Goal: Information Seeking & Learning: Learn about a topic

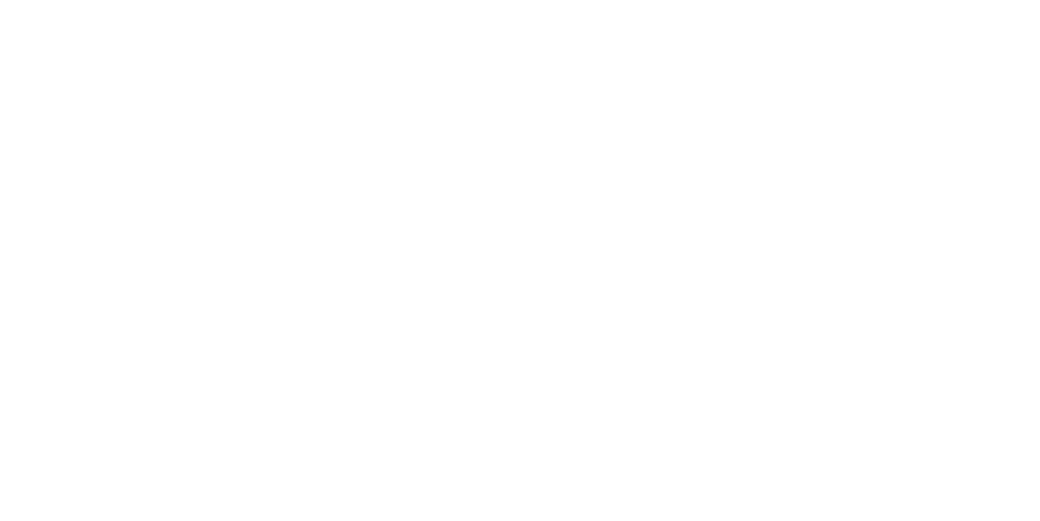
select select "Song"
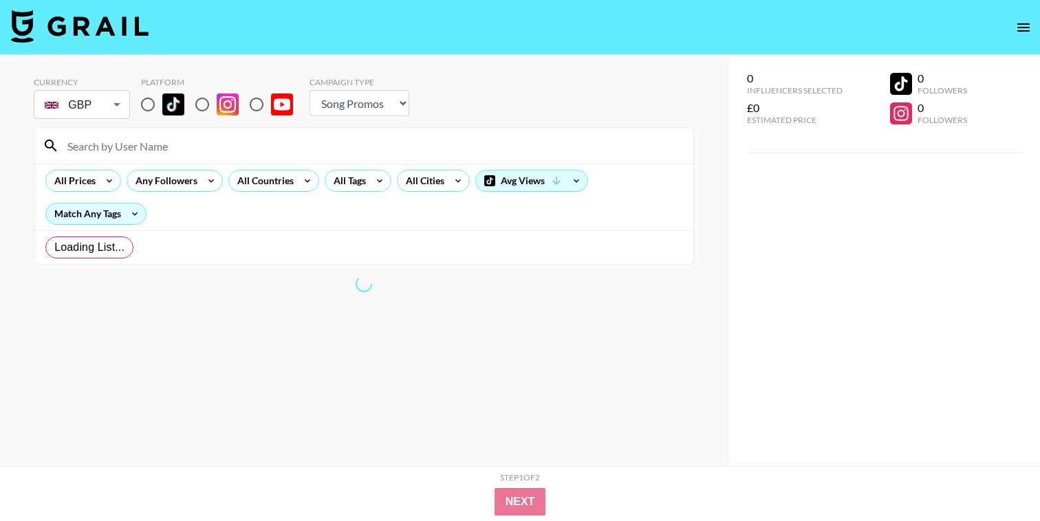
radio input "true"
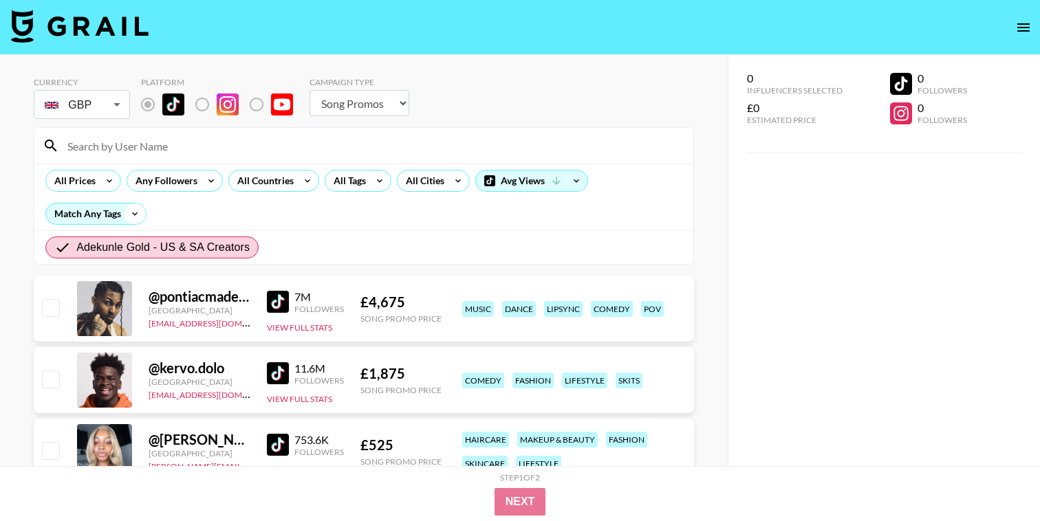
click at [133, 212] on icon at bounding box center [135, 214] width 22 height 21
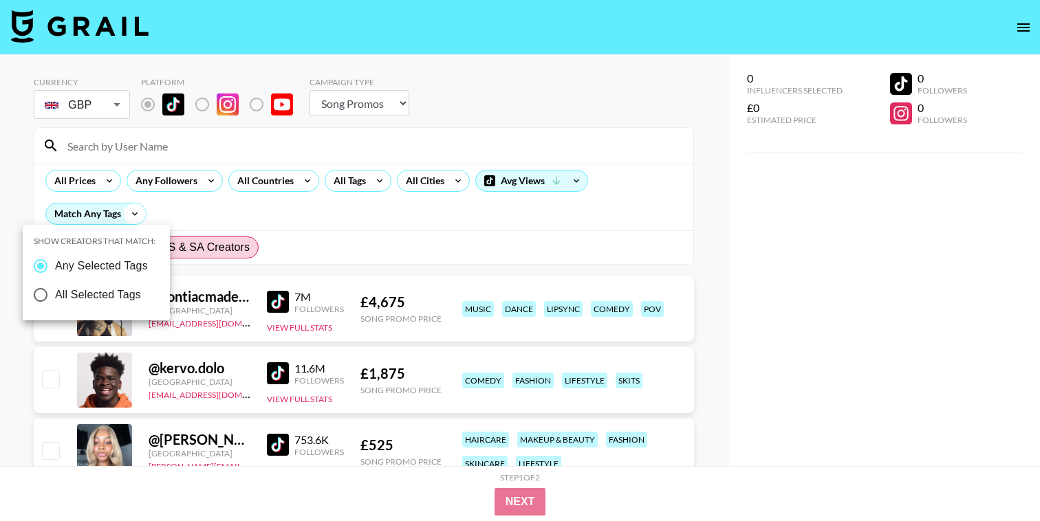
click at [133, 212] on div at bounding box center [520, 260] width 1040 height 521
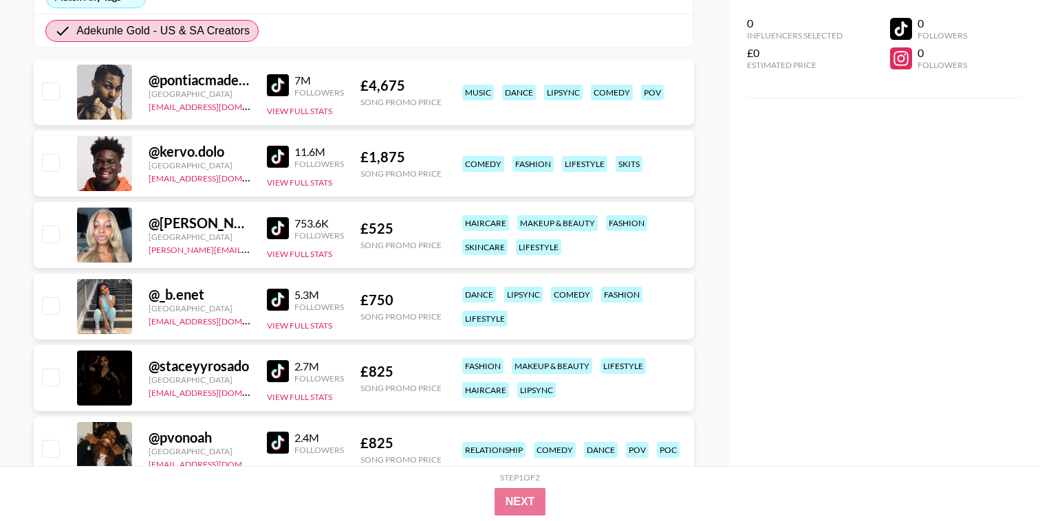
scroll to position [217, 0]
click at [279, 226] on img at bounding box center [278, 228] width 22 height 22
click at [279, 298] on img at bounding box center [278, 299] width 22 height 22
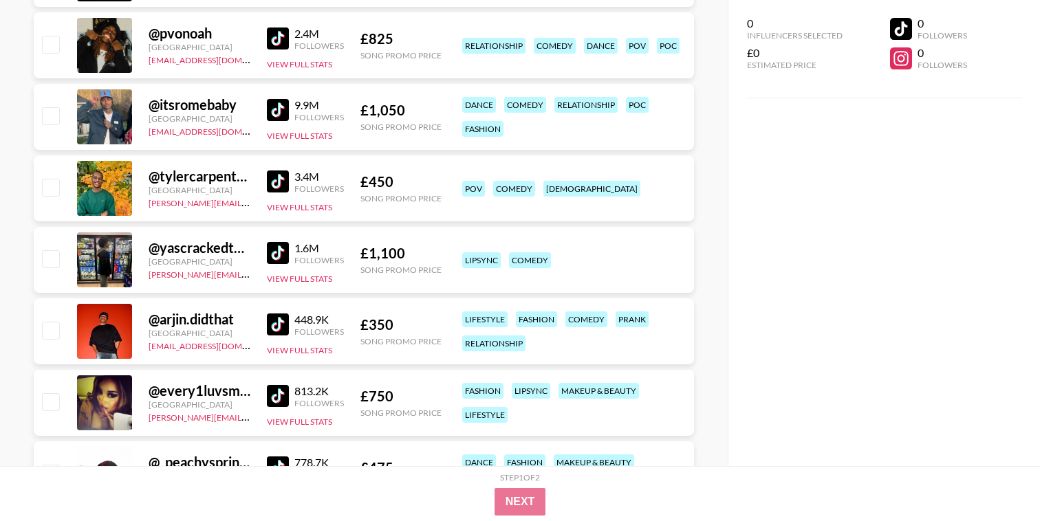
scroll to position [623, 0]
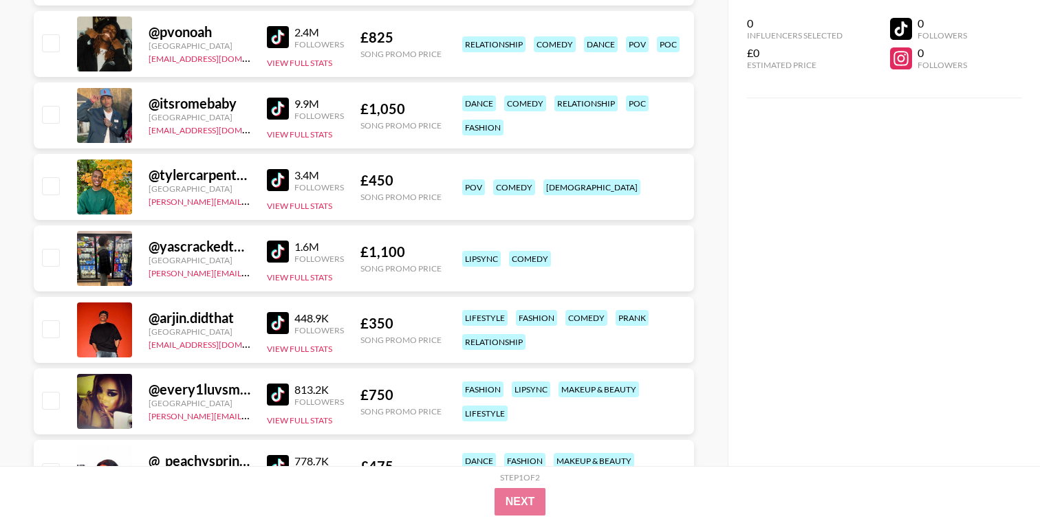
click at [274, 177] on img at bounding box center [278, 180] width 22 height 22
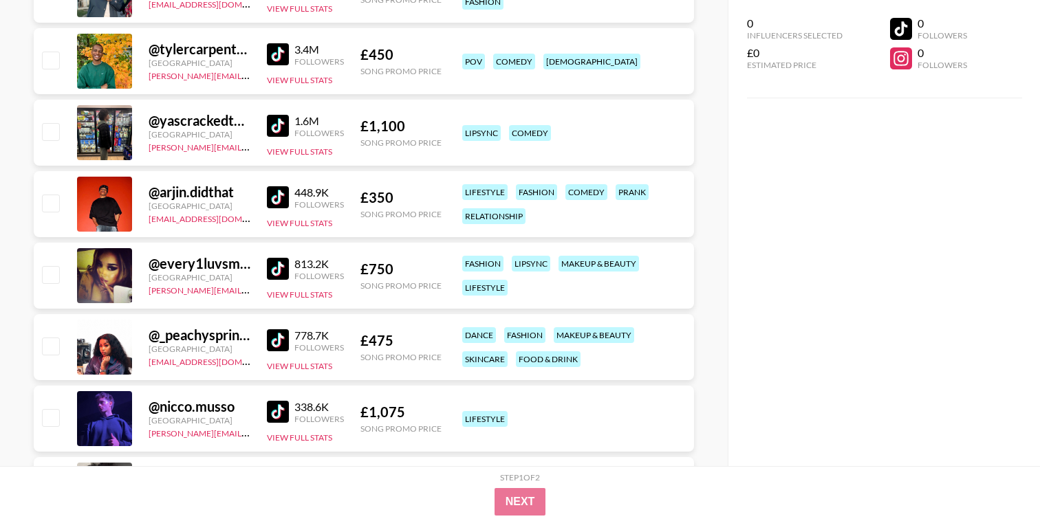
scroll to position [766, 0]
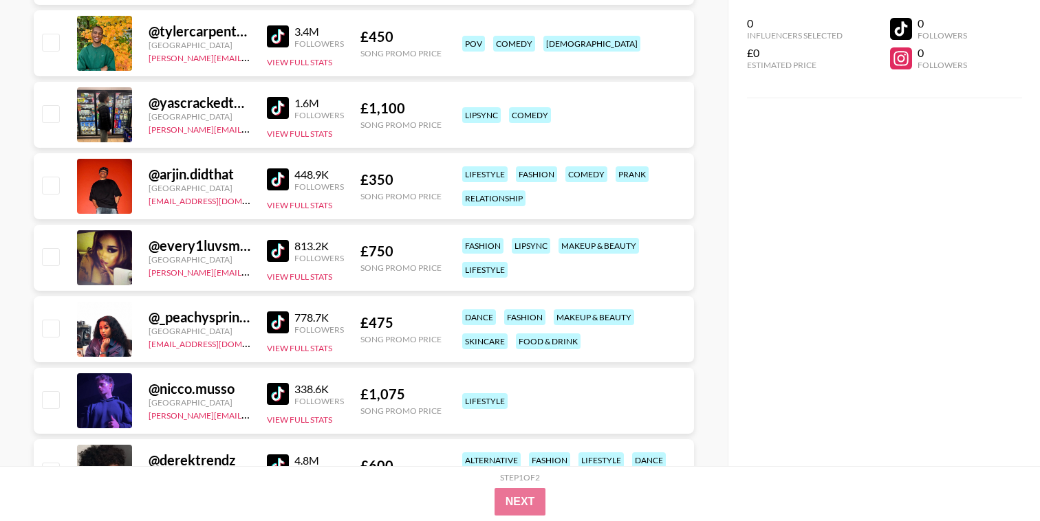
click at [278, 250] on img at bounding box center [278, 251] width 22 height 22
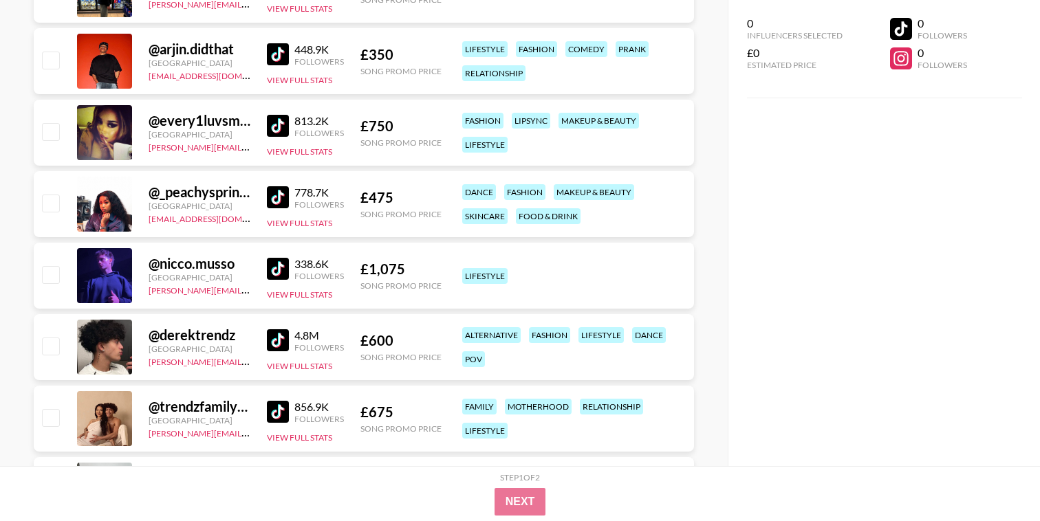
scroll to position [925, 0]
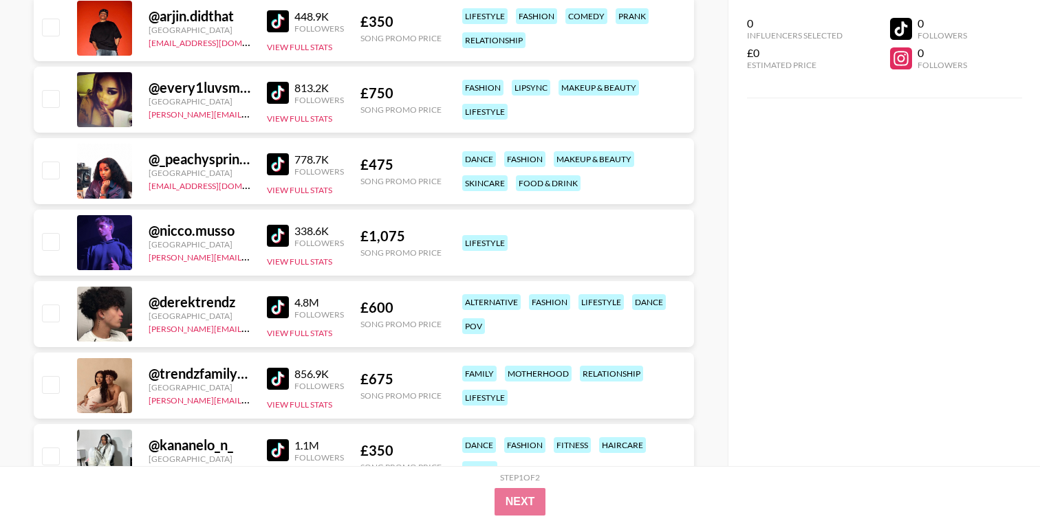
click at [279, 303] on img at bounding box center [278, 307] width 22 height 22
click at [276, 379] on img at bounding box center [278, 379] width 22 height 22
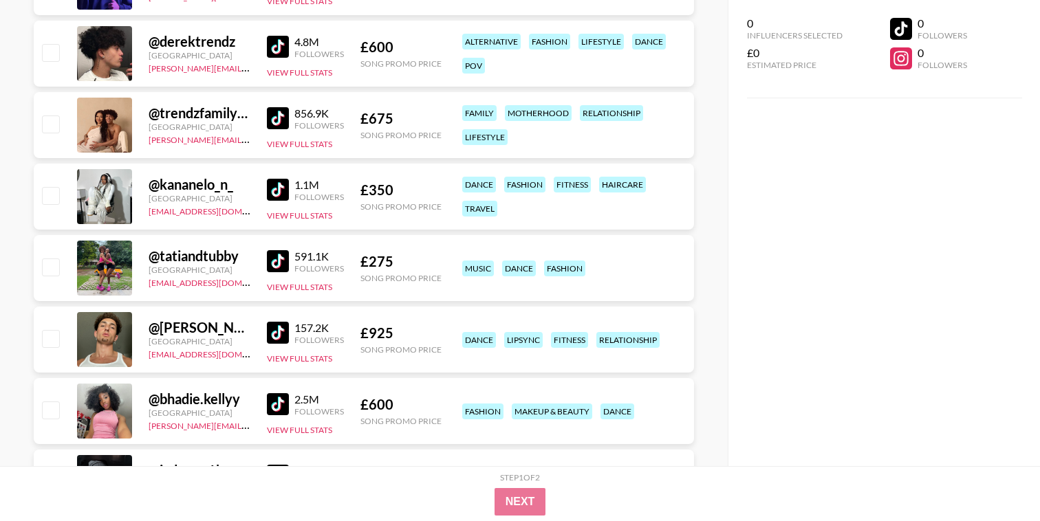
scroll to position [1251, 0]
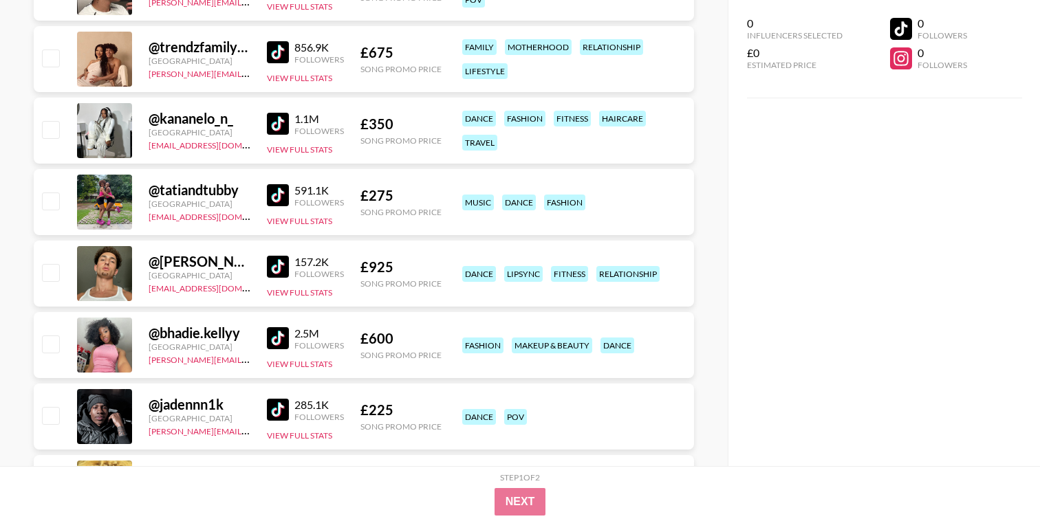
click at [277, 336] on img at bounding box center [278, 338] width 22 height 22
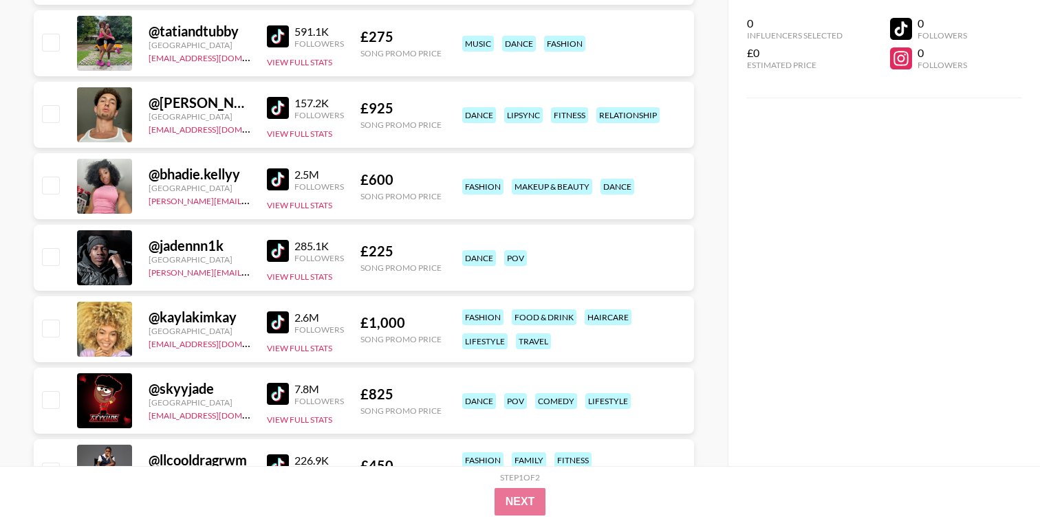
scroll to position [1447, 0]
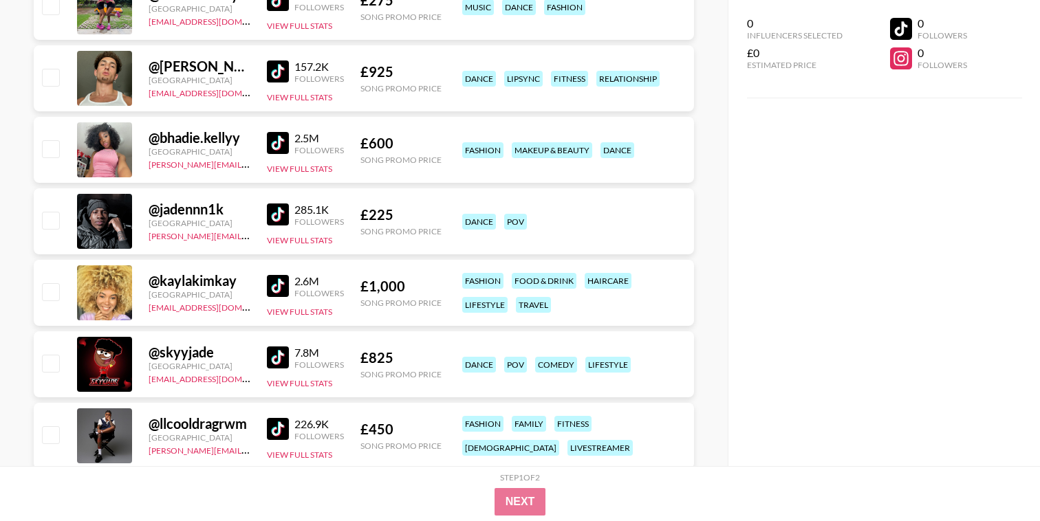
click at [277, 215] on img at bounding box center [278, 215] width 22 height 22
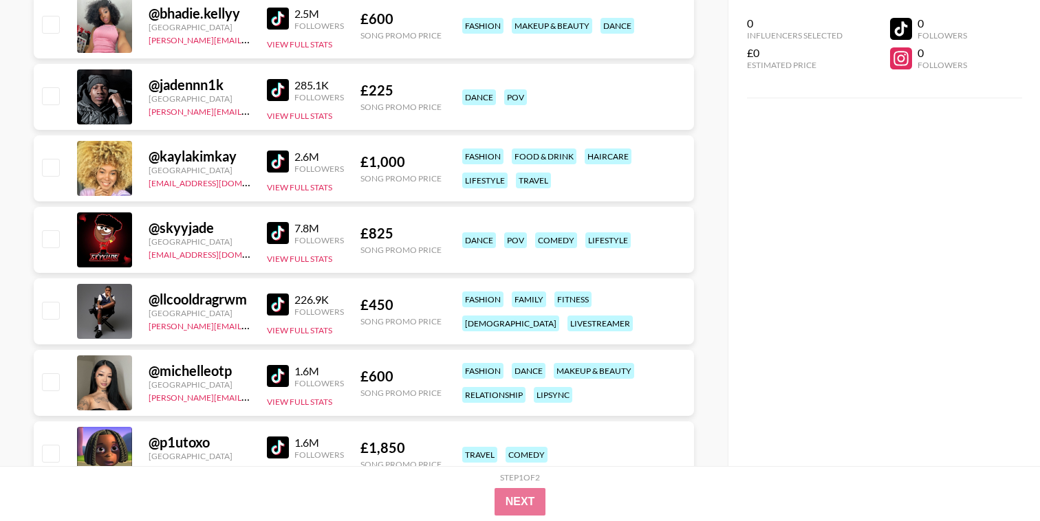
scroll to position [1586, 0]
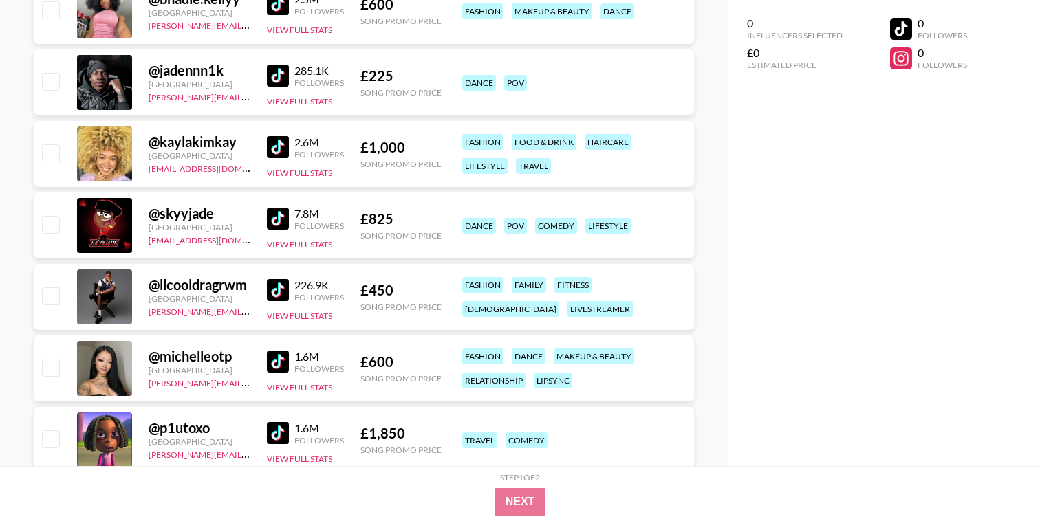
click at [276, 288] on img at bounding box center [278, 290] width 22 height 22
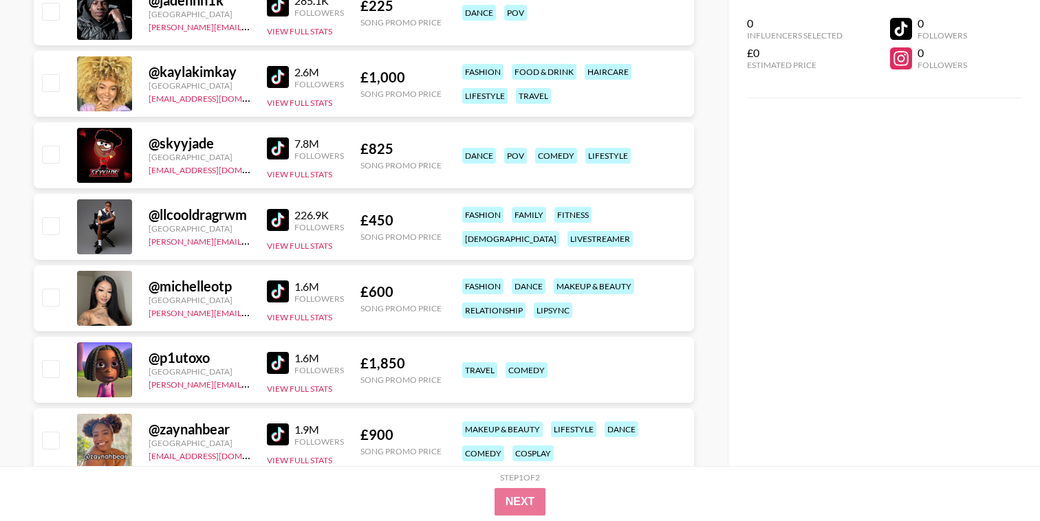
scroll to position [1664, 0]
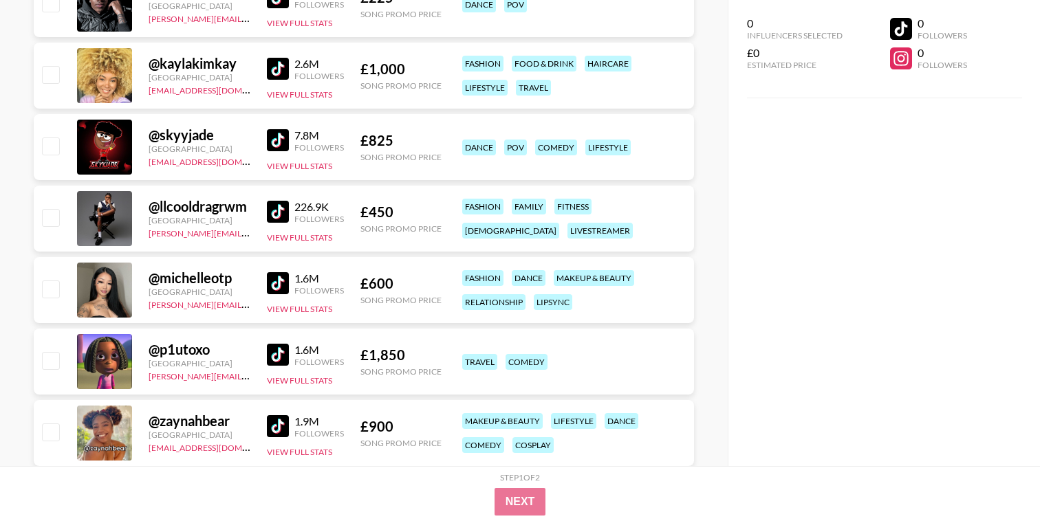
click at [277, 285] on img at bounding box center [278, 283] width 22 height 22
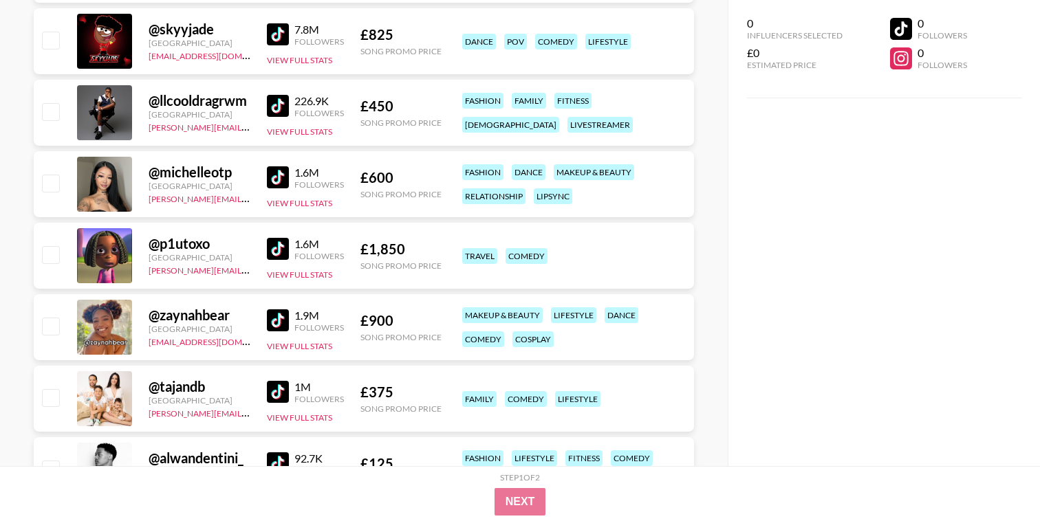
scroll to position [1806, 0]
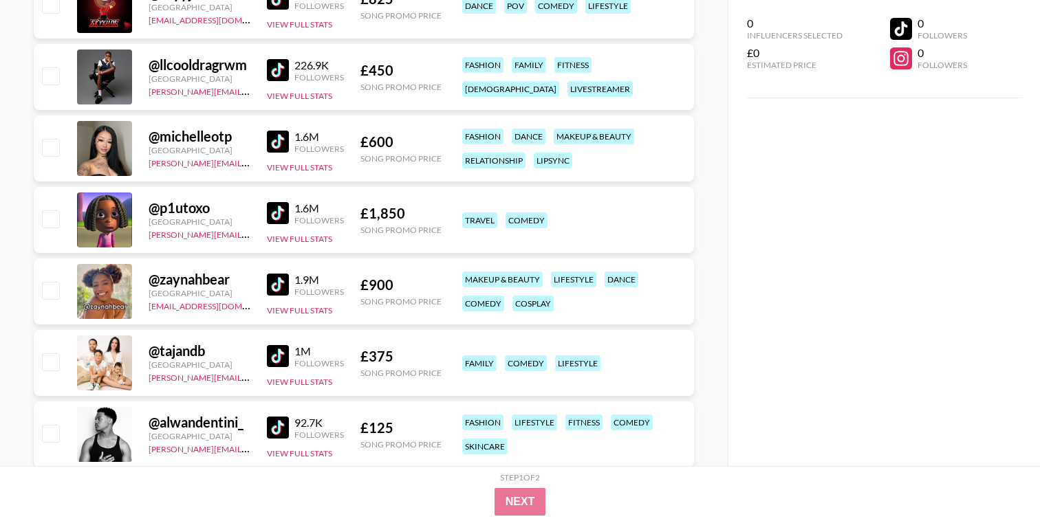
click at [281, 351] on img at bounding box center [278, 356] width 22 height 22
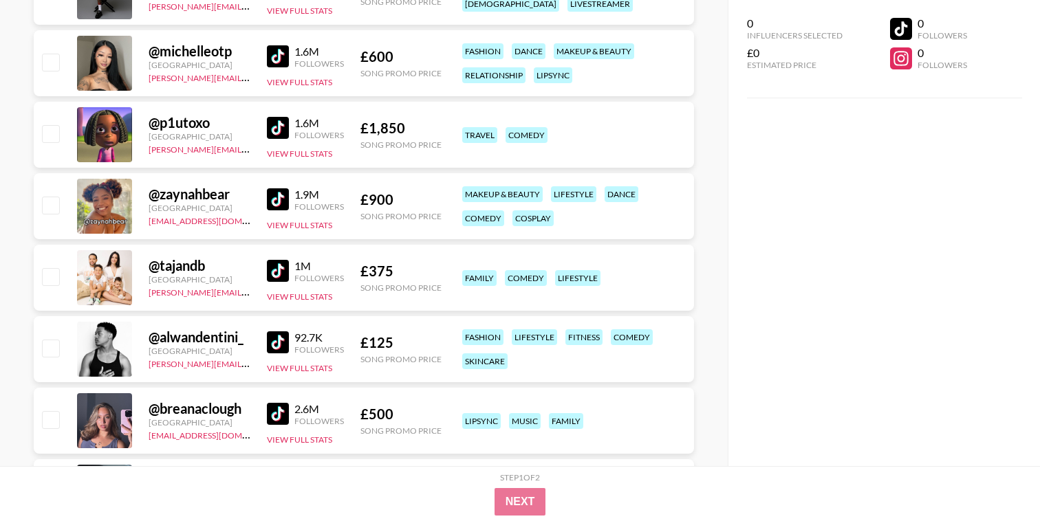
scroll to position [1945, 0]
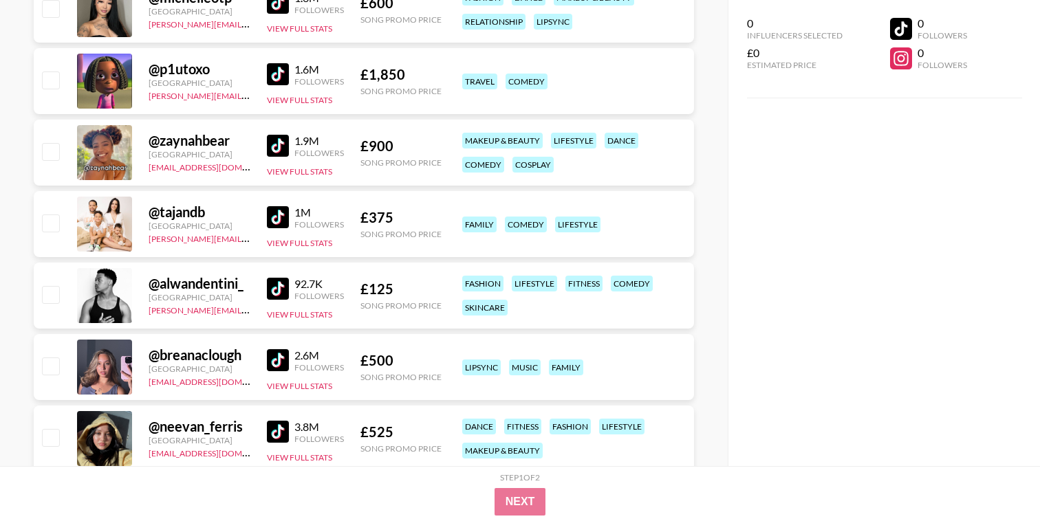
click at [279, 358] on img at bounding box center [278, 360] width 22 height 22
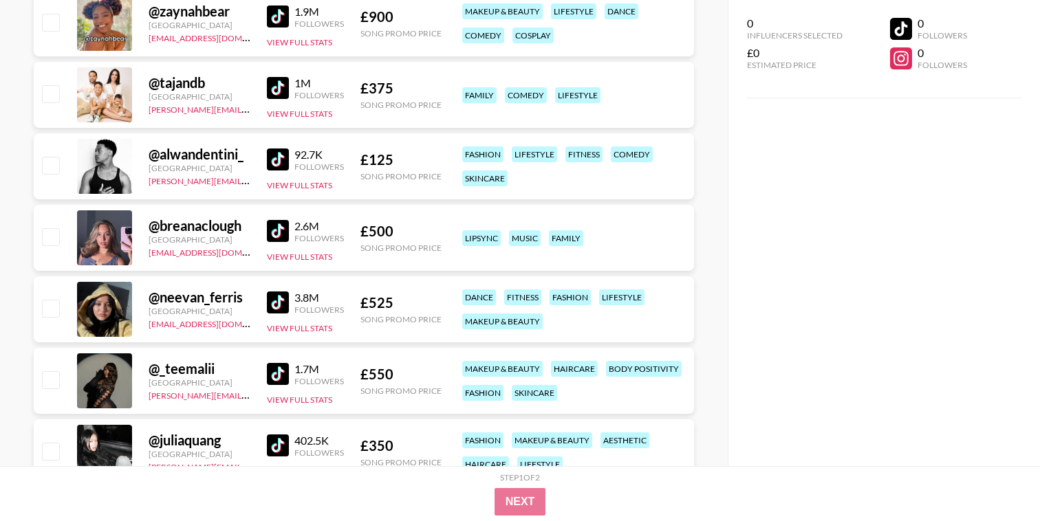
scroll to position [2101, 0]
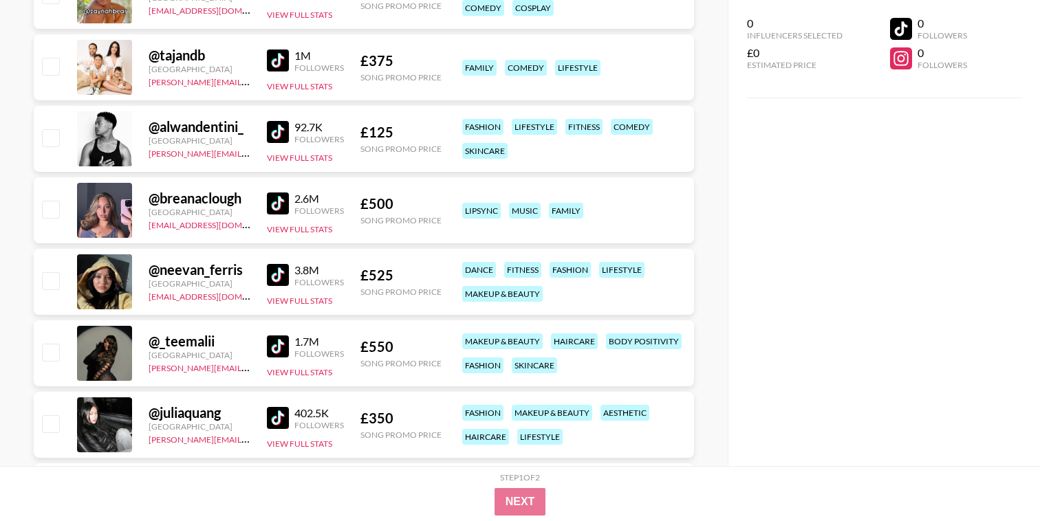
click at [276, 348] on img at bounding box center [278, 347] width 22 height 22
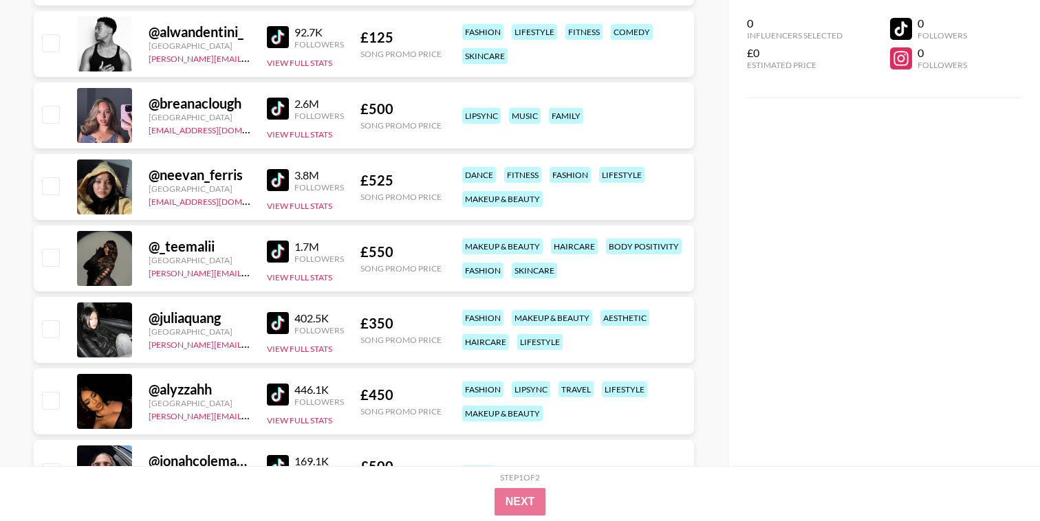
scroll to position [2197, 0]
click at [277, 318] on img at bounding box center [278, 323] width 22 height 22
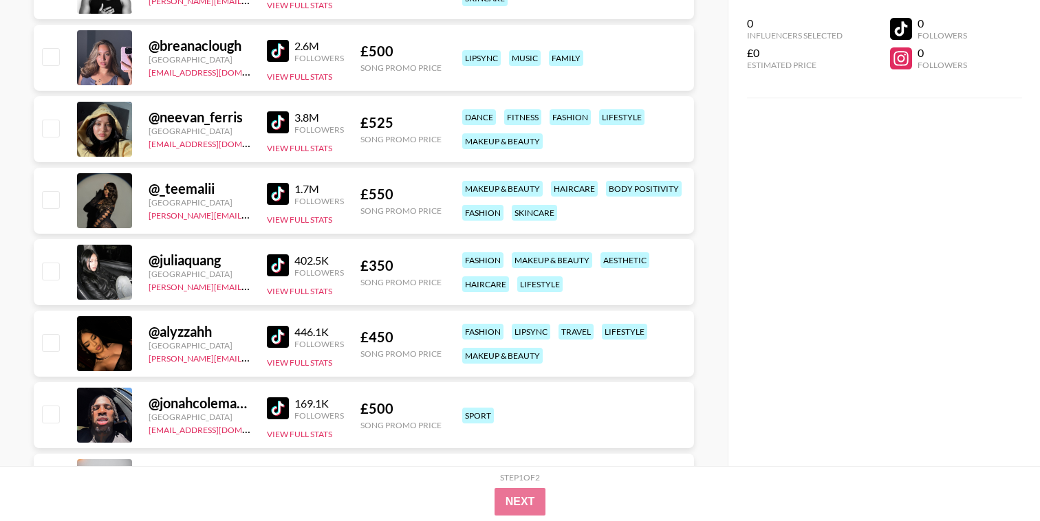
scroll to position [2319, 0]
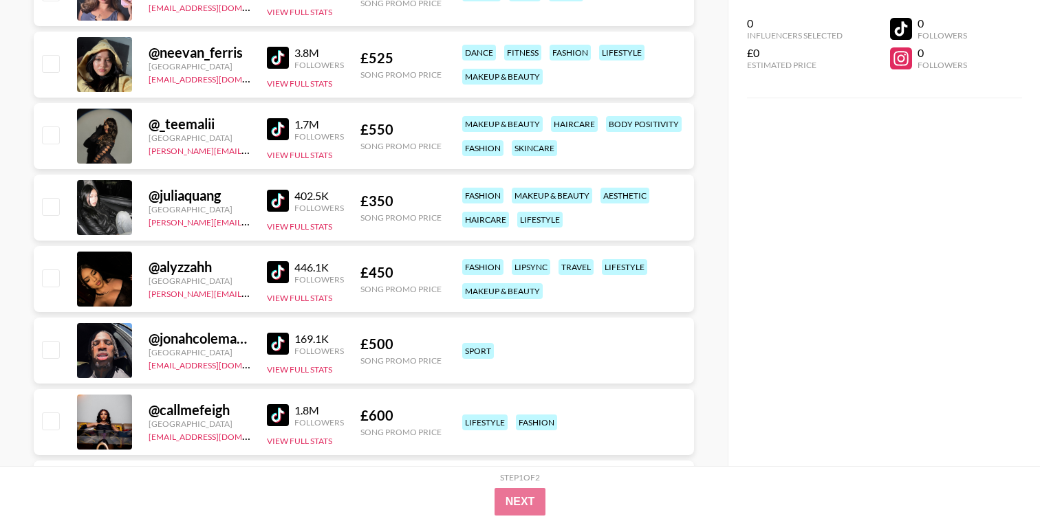
click at [277, 273] on img at bounding box center [278, 272] width 22 height 22
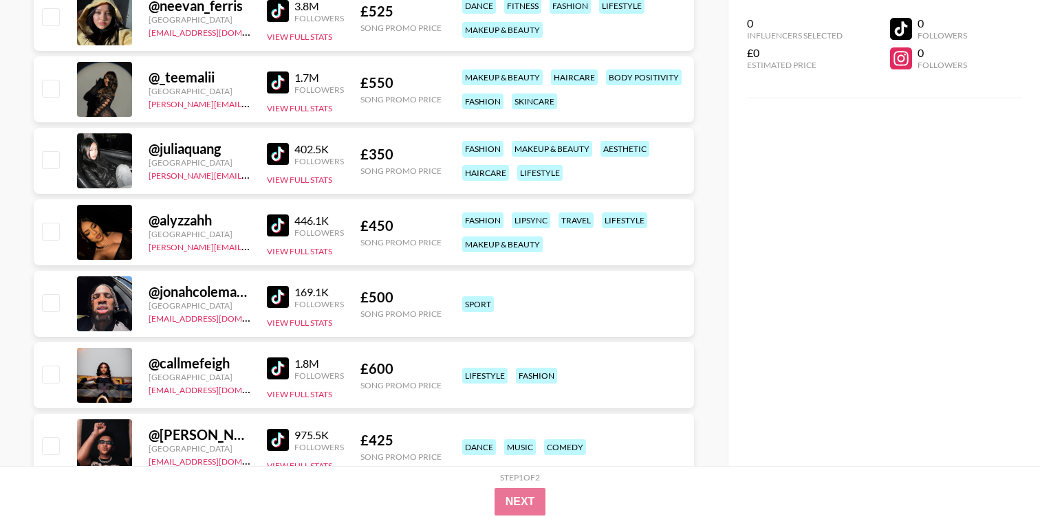
scroll to position [2372, 0]
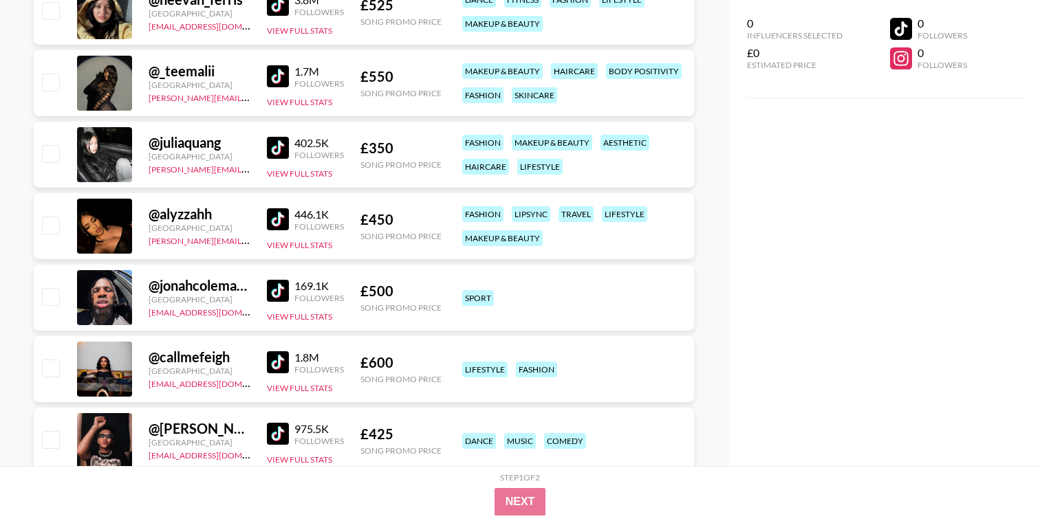
click at [279, 288] on img at bounding box center [278, 291] width 22 height 22
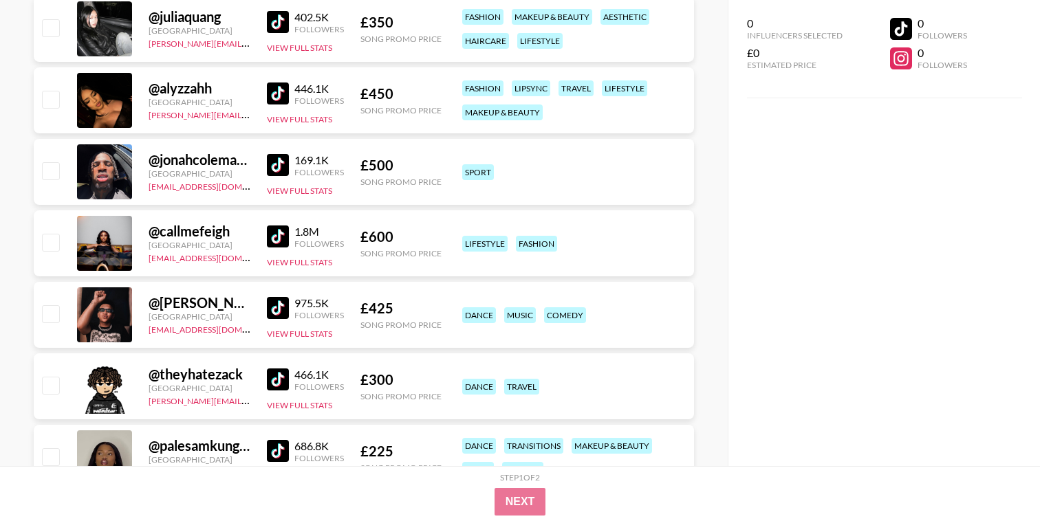
scroll to position [2504, 0]
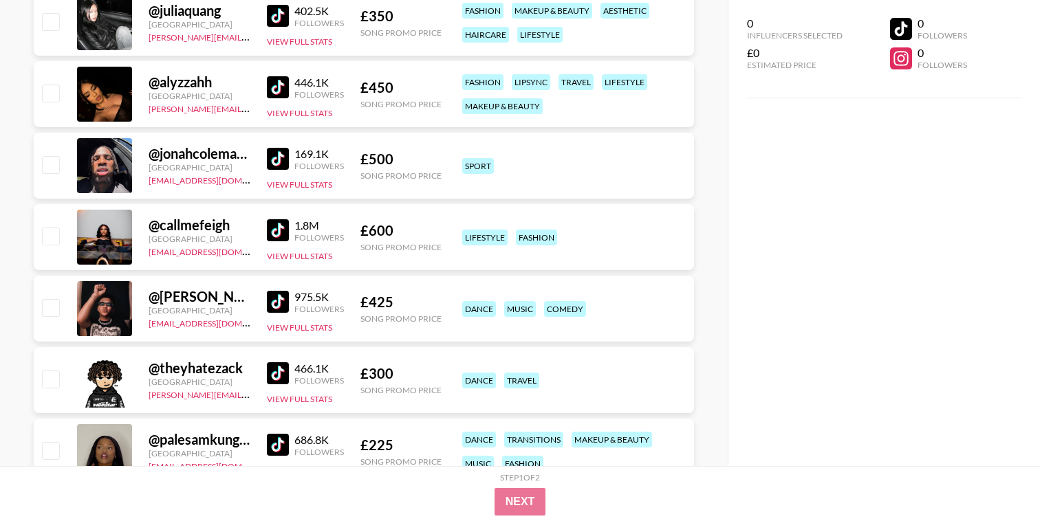
click at [279, 230] on img at bounding box center [278, 230] width 22 height 22
click at [272, 374] on img at bounding box center [278, 374] width 22 height 22
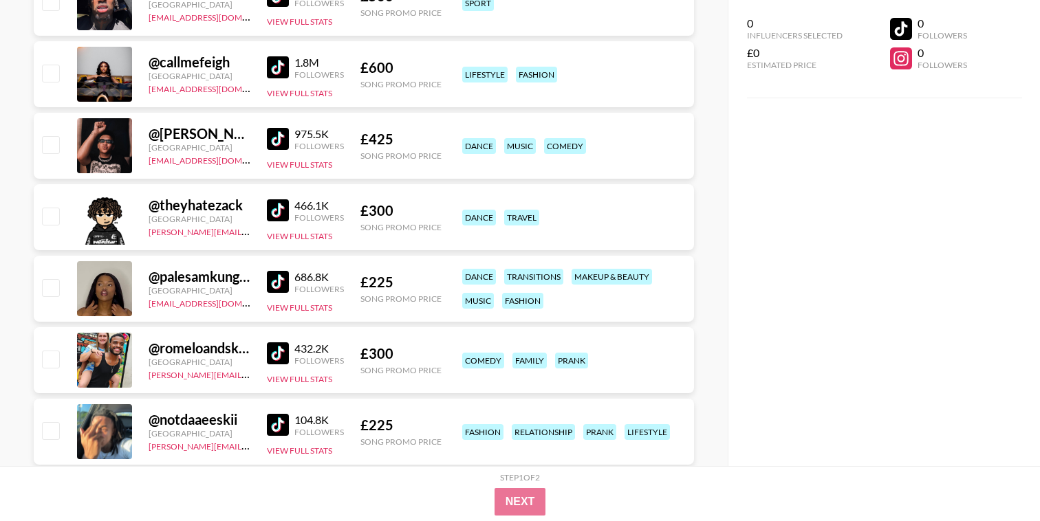
scroll to position [2694, 0]
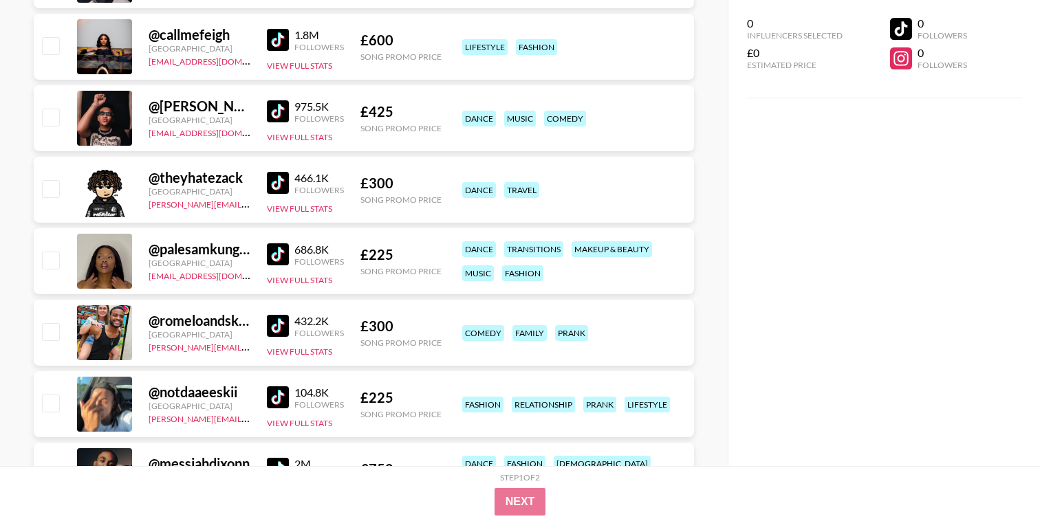
click at [277, 328] on img at bounding box center [278, 326] width 22 height 22
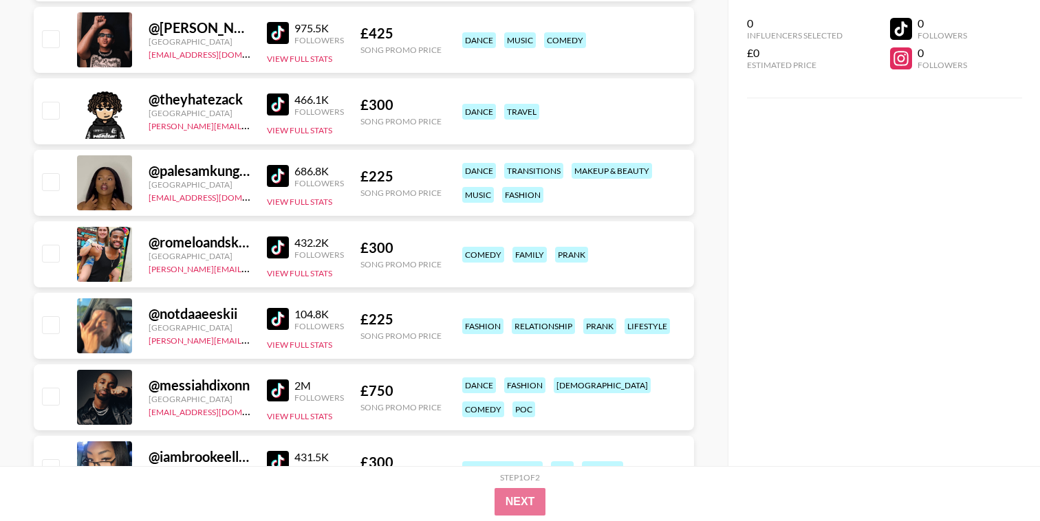
scroll to position [2790, 0]
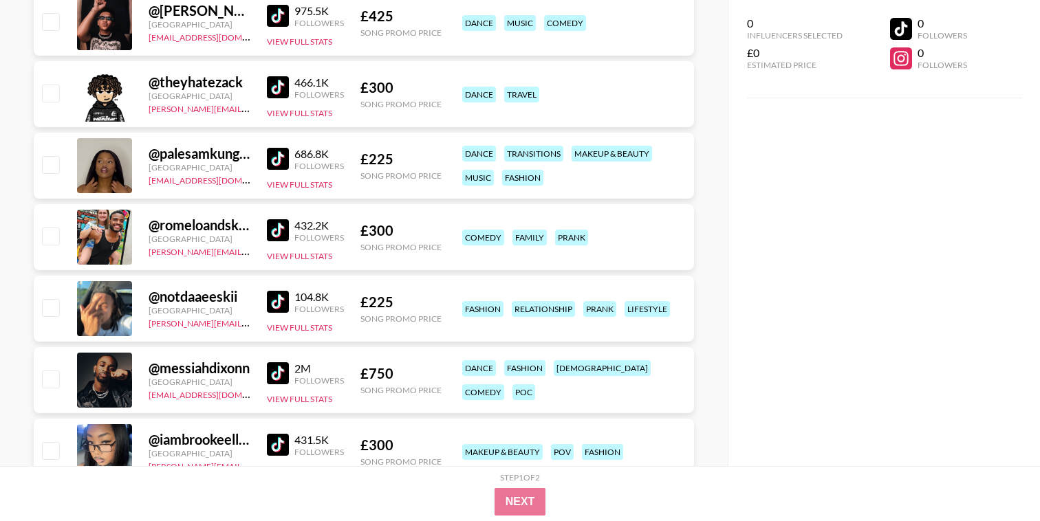
click at [277, 299] on img at bounding box center [278, 302] width 22 height 22
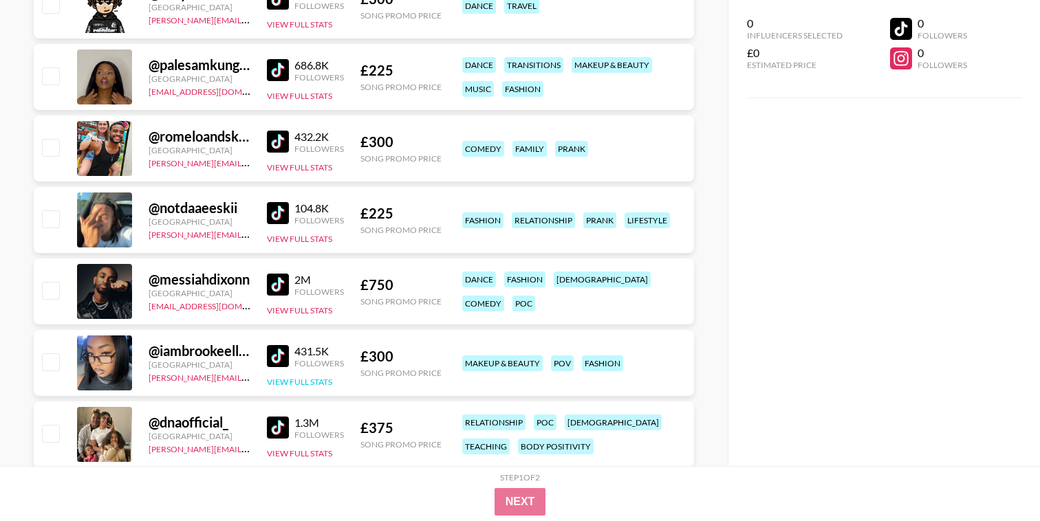
scroll to position [2890, 0]
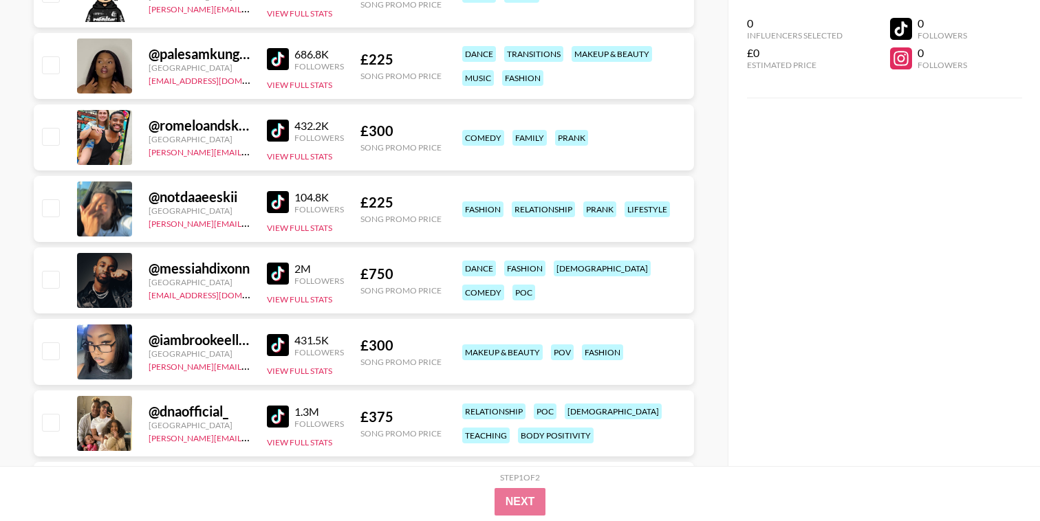
click at [279, 277] on img at bounding box center [278, 274] width 22 height 22
click at [279, 349] on img at bounding box center [278, 345] width 22 height 22
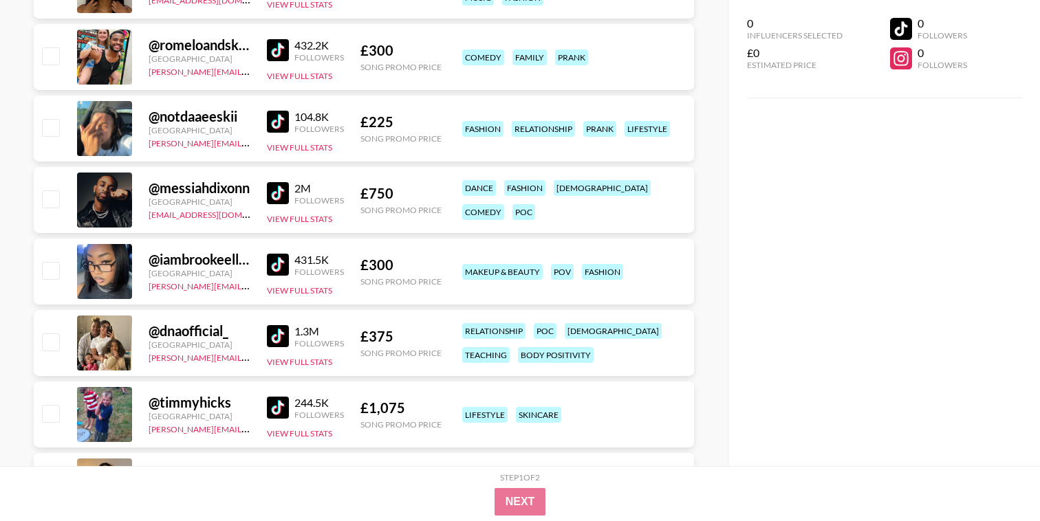
scroll to position [2979, 0]
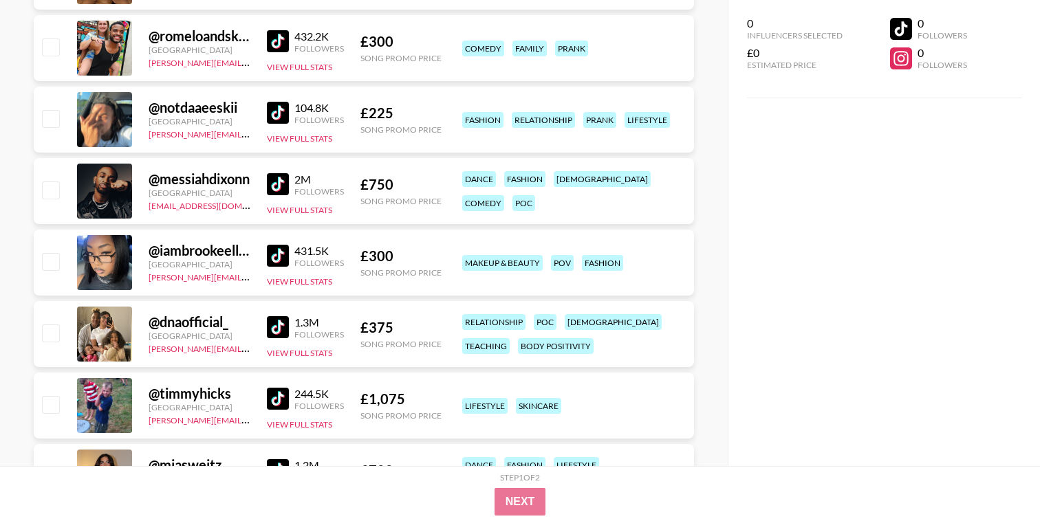
click at [279, 327] on img at bounding box center [278, 327] width 22 height 22
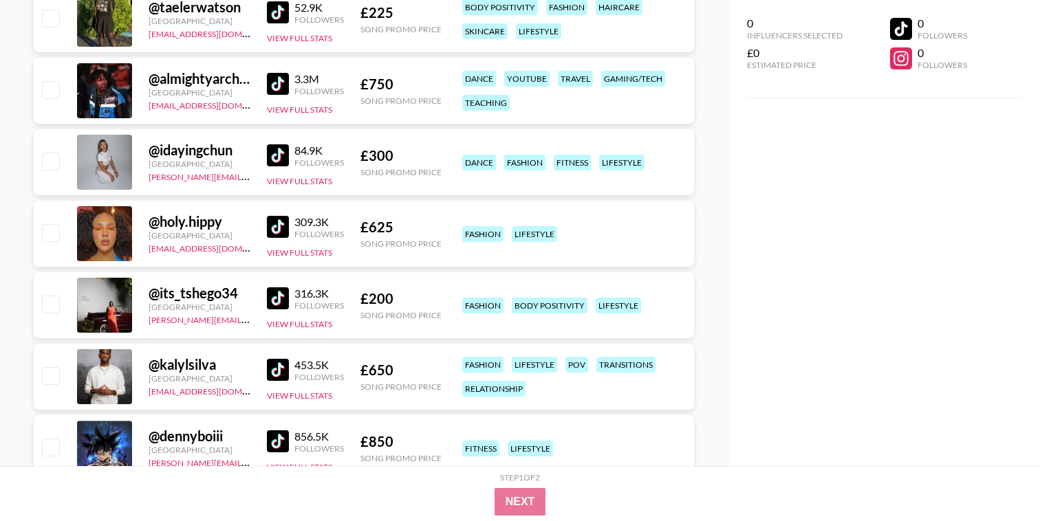
scroll to position [3849, 0]
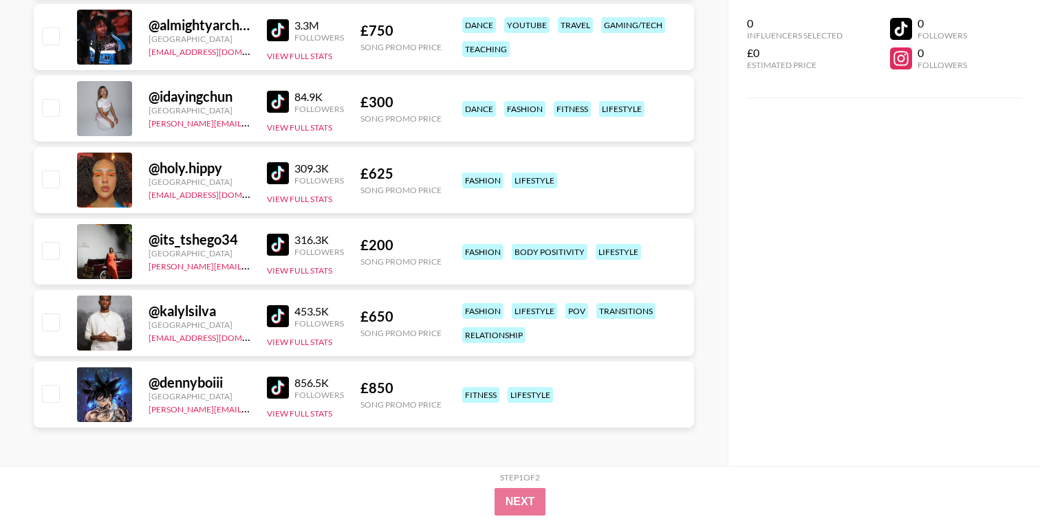
click at [274, 312] on img at bounding box center [278, 316] width 22 height 22
click at [273, 166] on img at bounding box center [278, 173] width 22 height 22
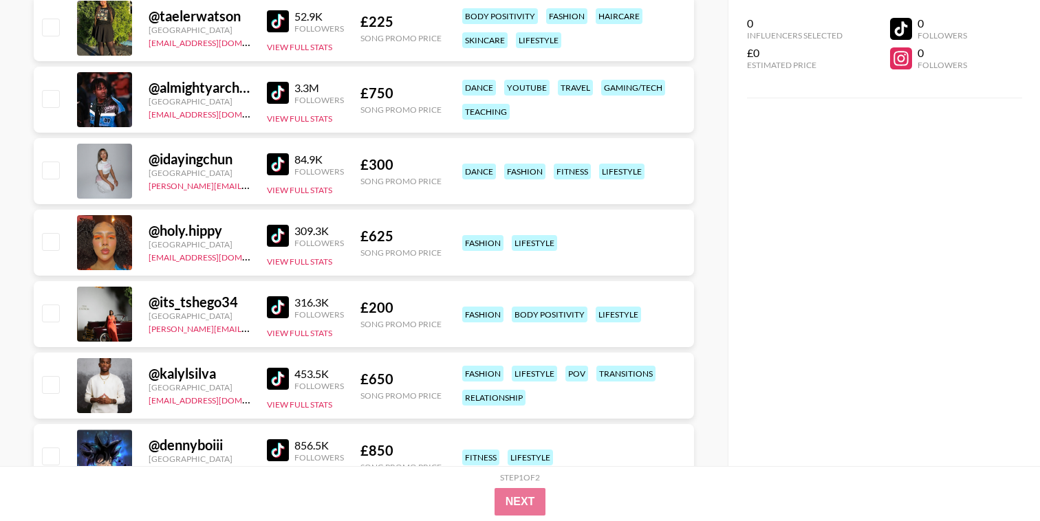
scroll to position [3781, 0]
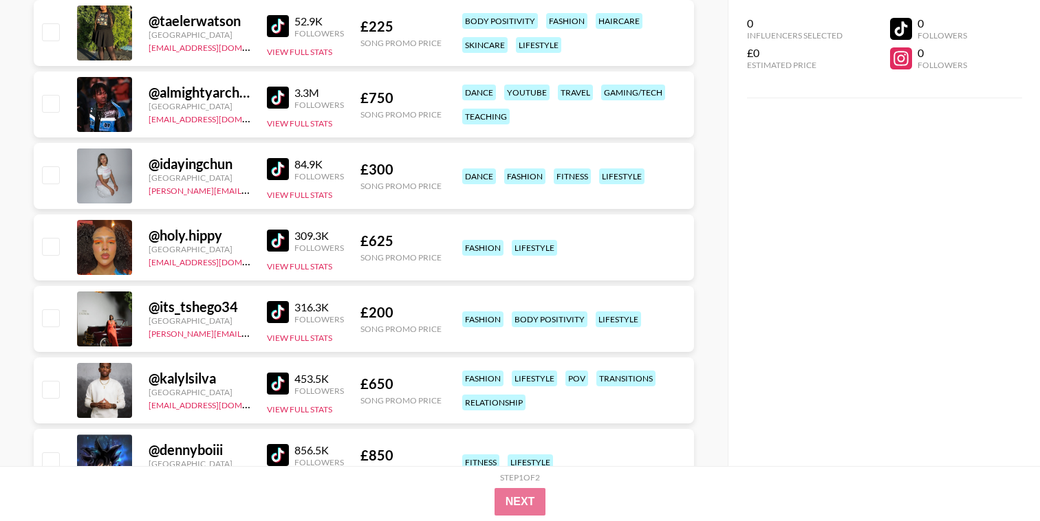
click at [275, 168] on img at bounding box center [278, 169] width 22 height 22
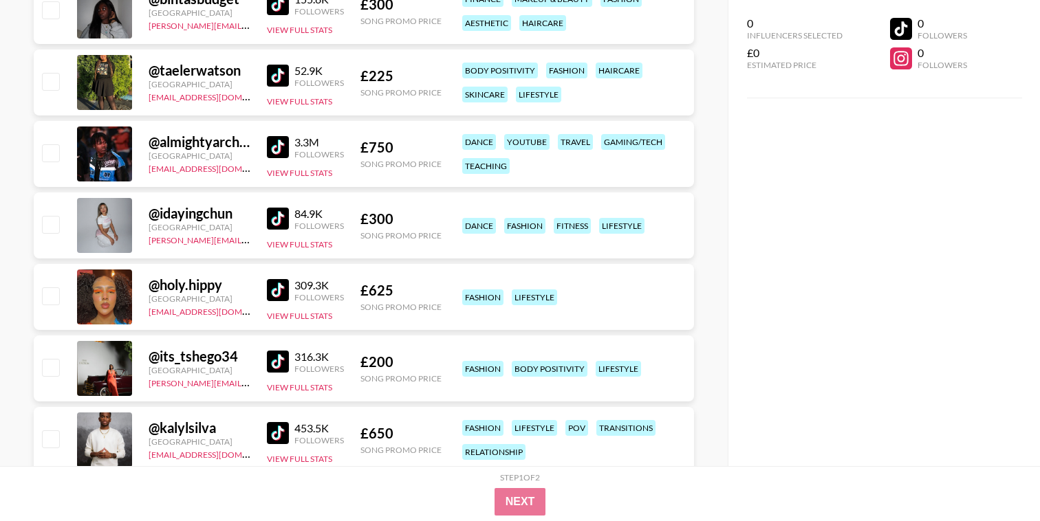
scroll to position [3701, 0]
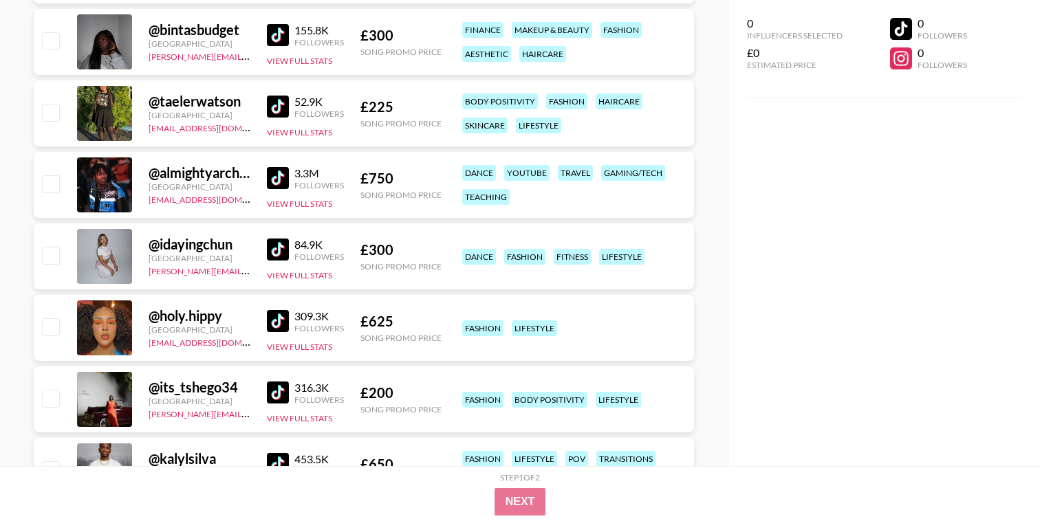
click at [278, 175] on img at bounding box center [278, 178] width 22 height 22
click at [278, 107] on img at bounding box center [278, 107] width 22 height 22
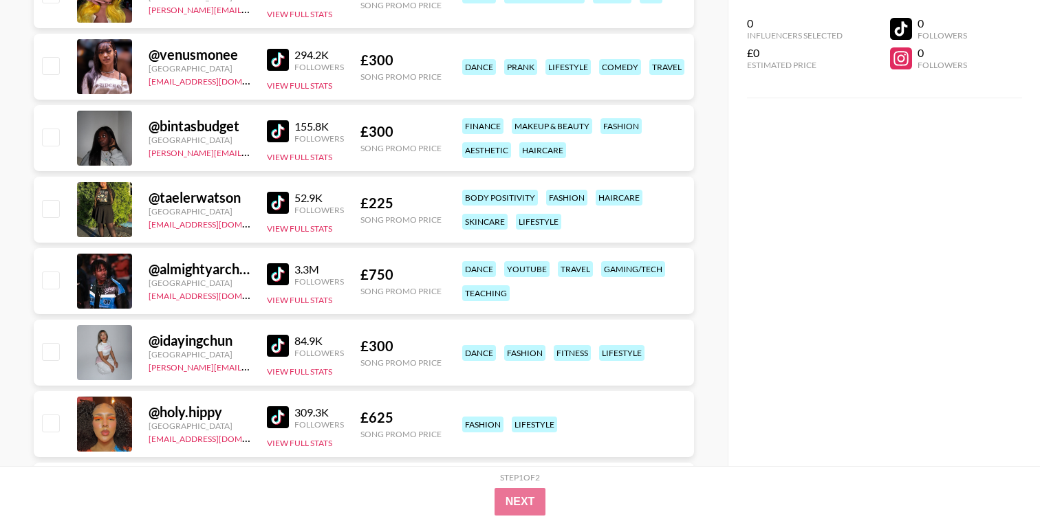
scroll to position [3600, 0]
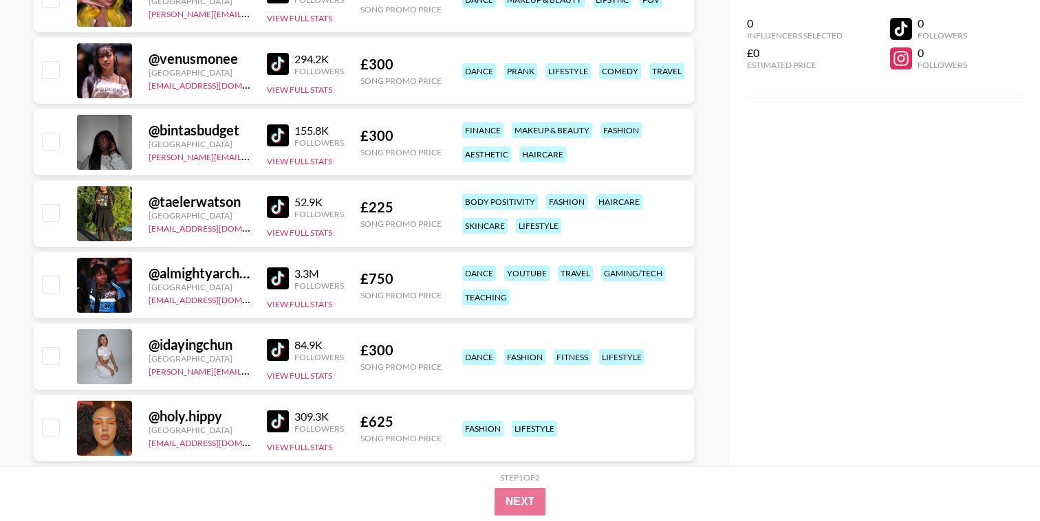
click at [278, 137] on img at bounding box center [278, 136] width 22 height 22
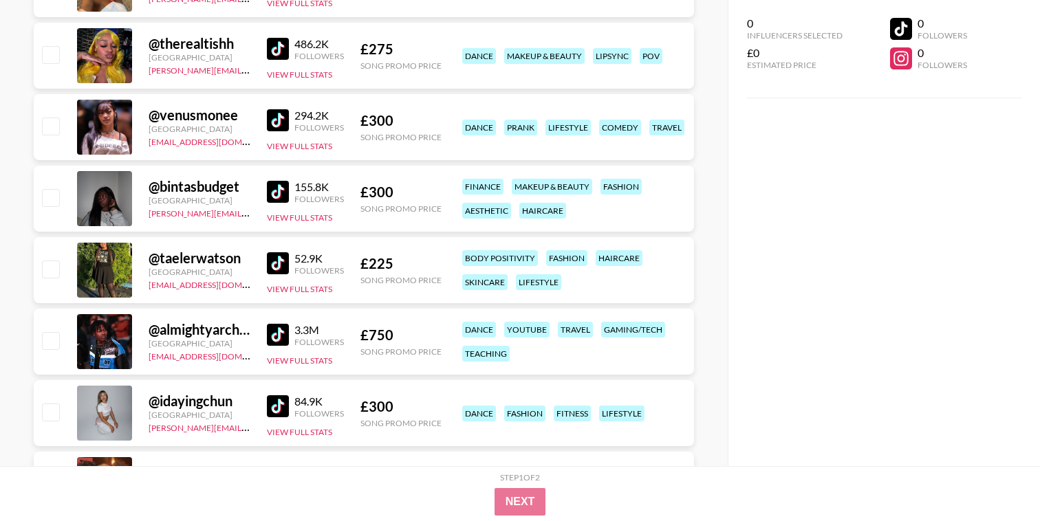
scroll to position [3539, 0]
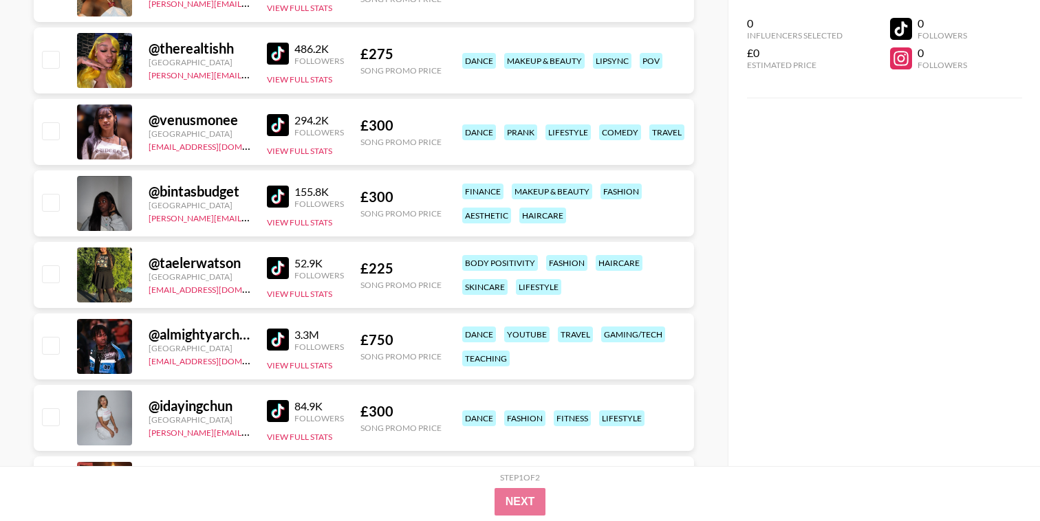
click at [281, 127] on img at bounding box center [278, 125] width 22 height 22
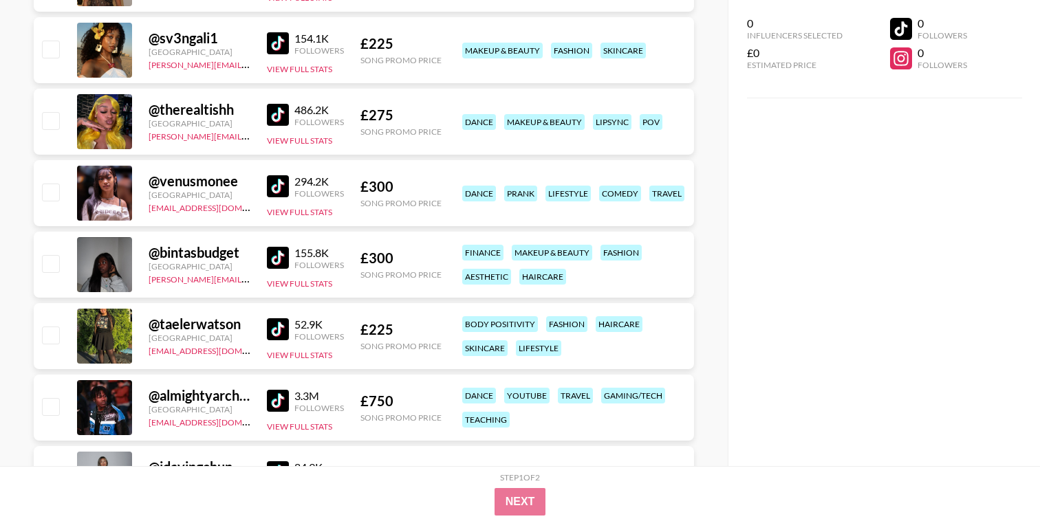
scroll to position [3465, 0]
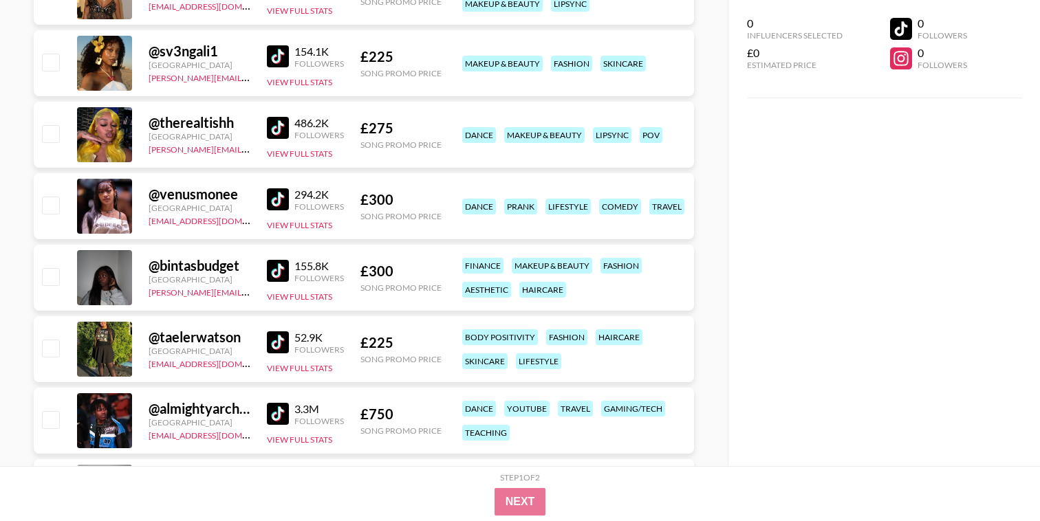
click at [281, 127] on img at bounding box center [278, 128] width 22 height 22
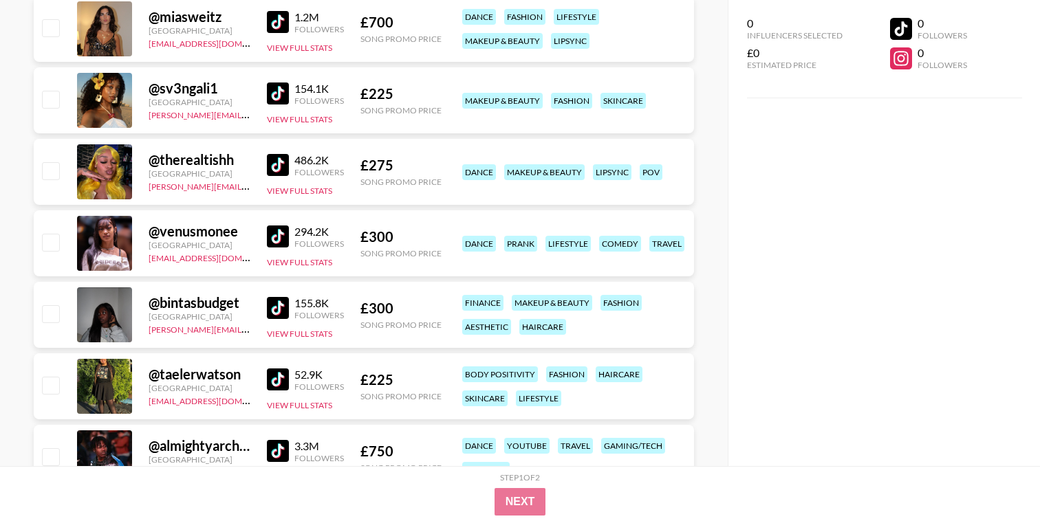
scroll to position [3420, 0]
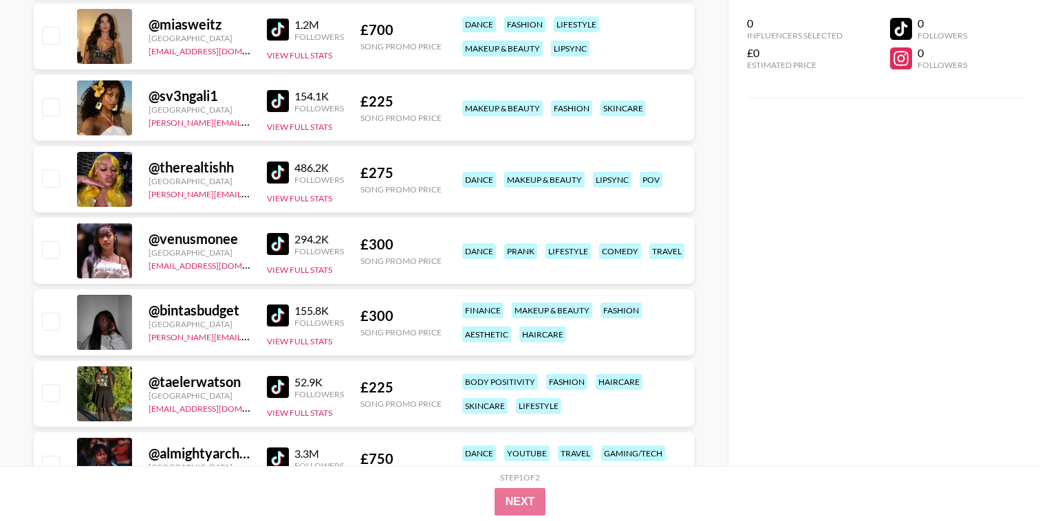
click at [279, 101] on img at bounding box center [278, 101] width 22 height 22
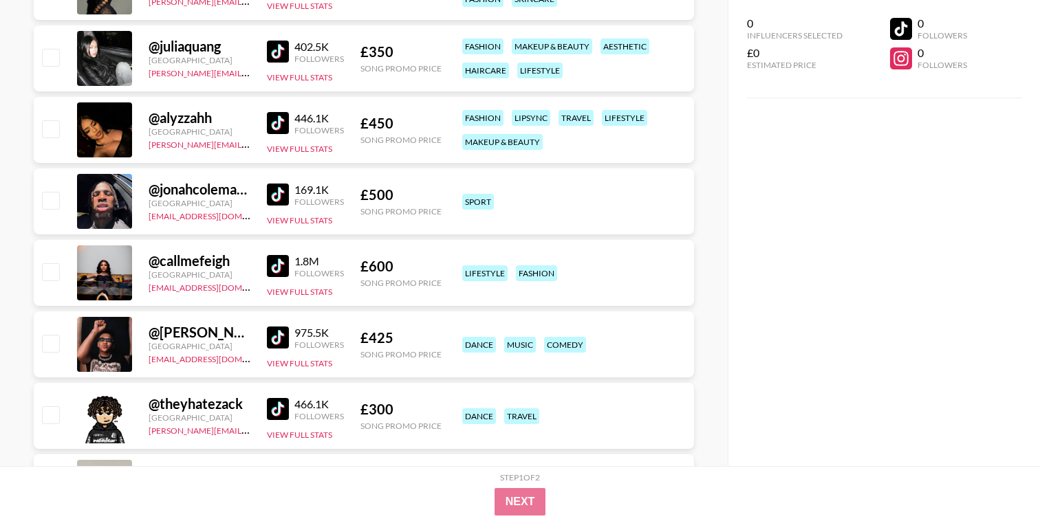
scroll to position [2897, 0]
